Goal: Transaction & Acquisition: Purchase product/service

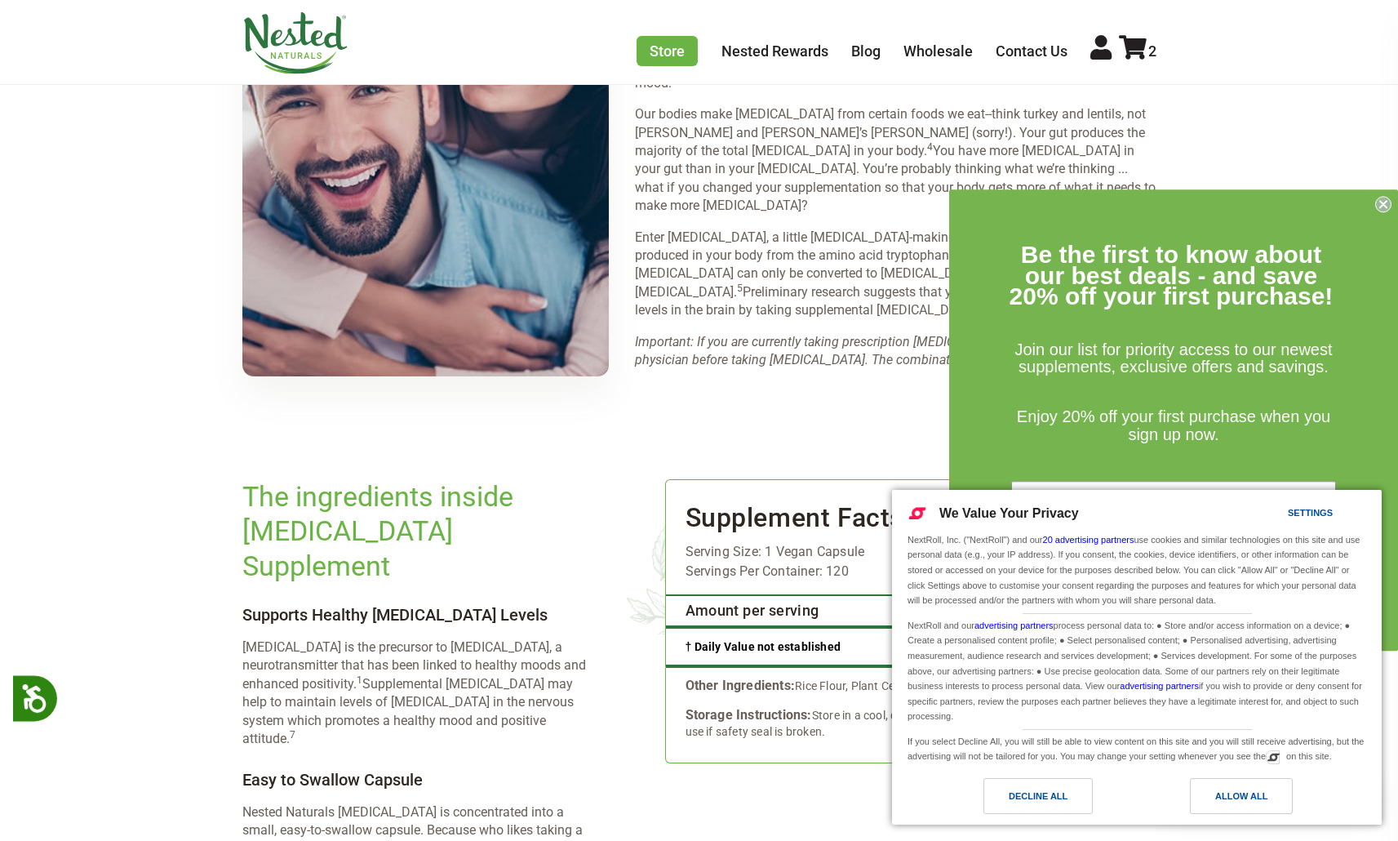
scroll to position [2522, 0]
